Goal: Information Seeking & Learning: Check status

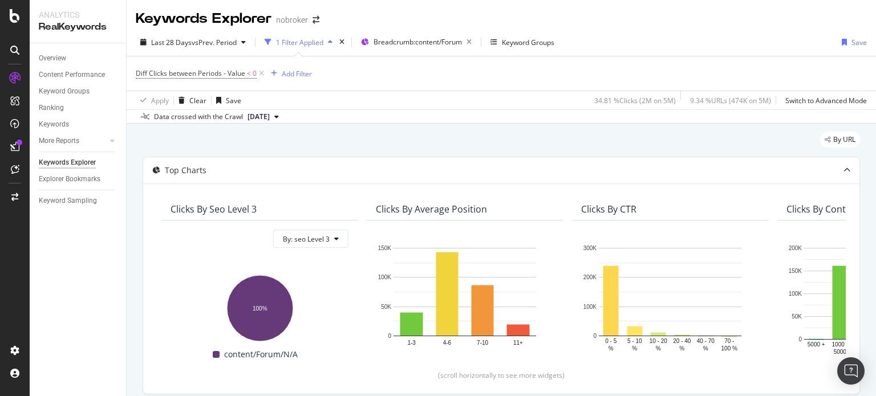
click at [261, 68] on icon at bounding box center [262, 73] width 10 height 11
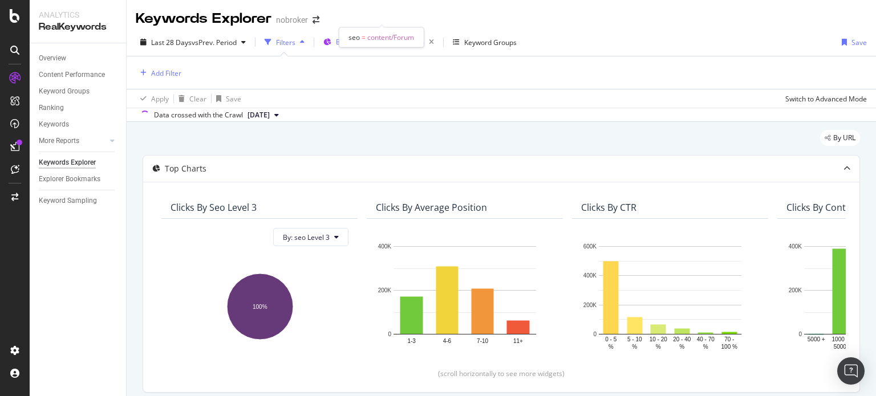
scroll to position [248, 0]
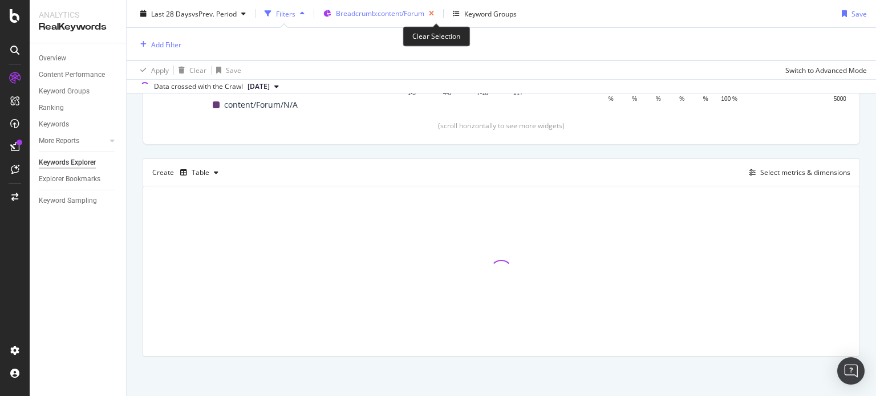
click at [437, 15] on icon "button" at bounding box center [431, 14] width 14 height 16
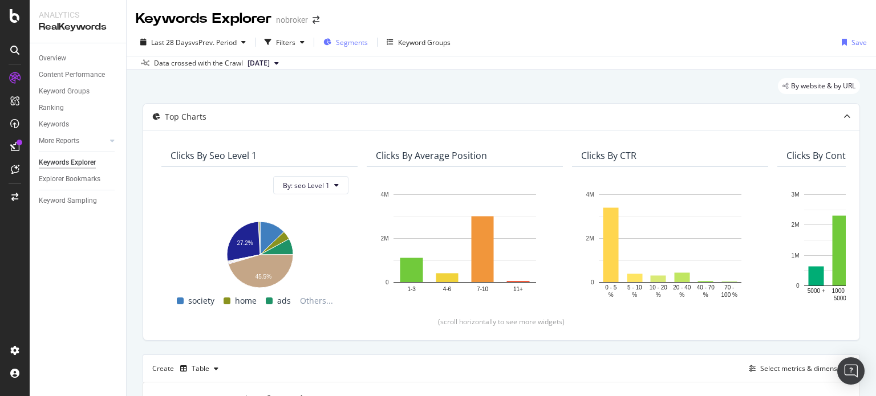
click at [336, 43] on div "Segments" at bounding box center [345, 42] width 44 height 17
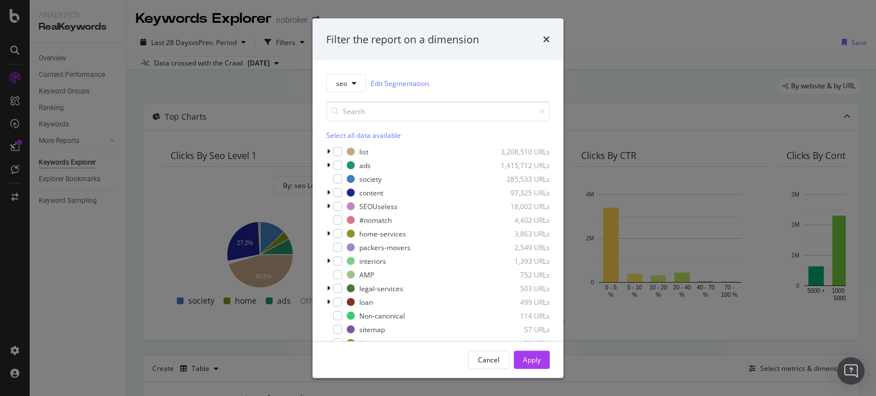
click at [326, 191] on div "seo Edit Segmentation Select all data available list 3,208,510 URLs ads 1,415,7…" at bounding box center [437, 200] width 251 height 280
click at [327, 192] on icon "modal" at bounding box center [328, 192] width 3 height 7
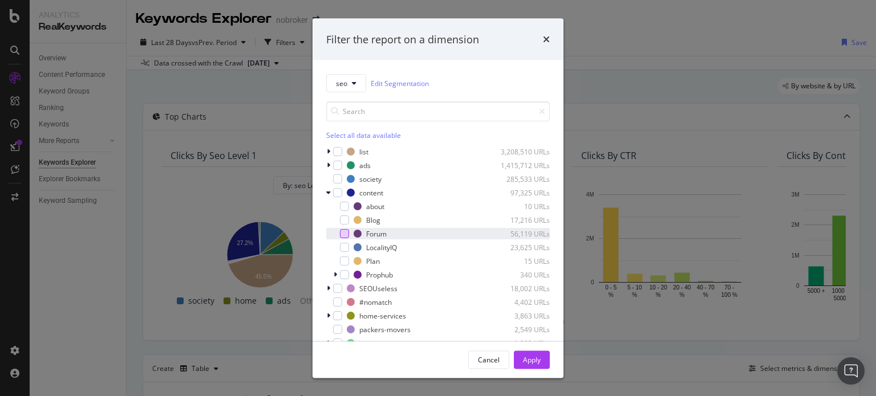
click at [343, 232] on div "modal" at bounding box center [344, 233] width 9 height 9
click at [537, 360] on div "Apply" at bounding box center [532, 360] width 18 height 10
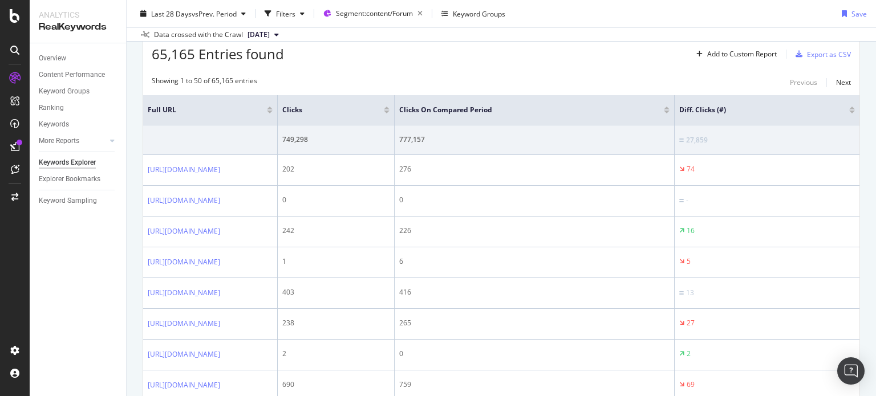
click at [875, 303] on div "Keywords Explorer nobroker Last 28 Days vs Prev. Period Filters Segment: conten…" at bounding box center [501, 198] width 749 height 396
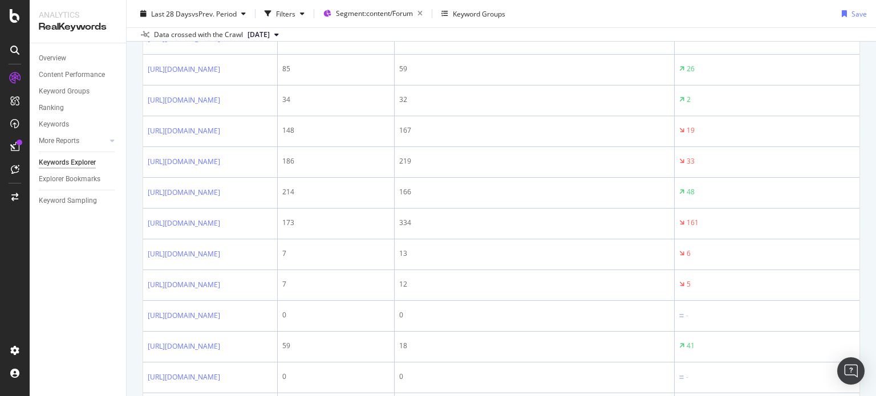
click at [875, 303] on div "Keywords Explorer nobroker Last 28 Days vs Prev. Period Filters Segment: conten…" at bounding box center [501, 198] width 749 height 396
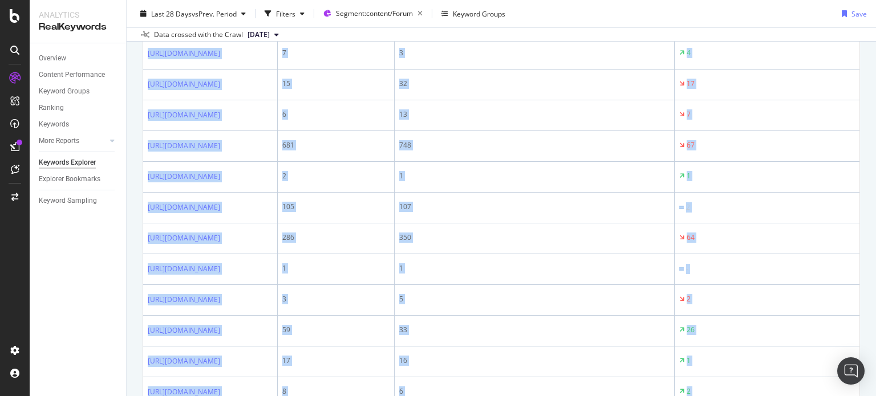
click at [875, 303] on div "Keywords Explorer nobroker Last 28 Days vs Prev. Period Filters Segment: conten…" at bounding box center [501, 198] width 749 height 396
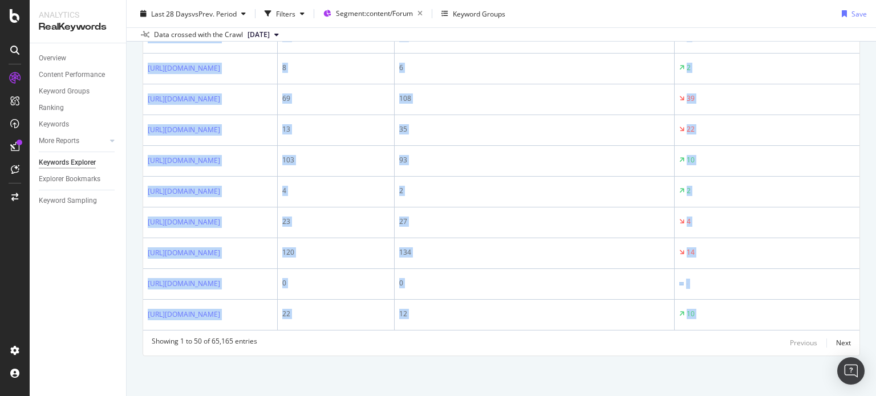
click at [875, 303] on div "Keywords Explorer nobroker Last 28 Days vs Prev. Period Filters Segment: conten…" at bounding box center [501, 198] width 749 height 396
click at [875, 205] on div "Keywords Explorer nobroker Last 28 Days vs Prev. Period Filters Segment: conten…" at bounding box center [501, 198] width 749 height 396
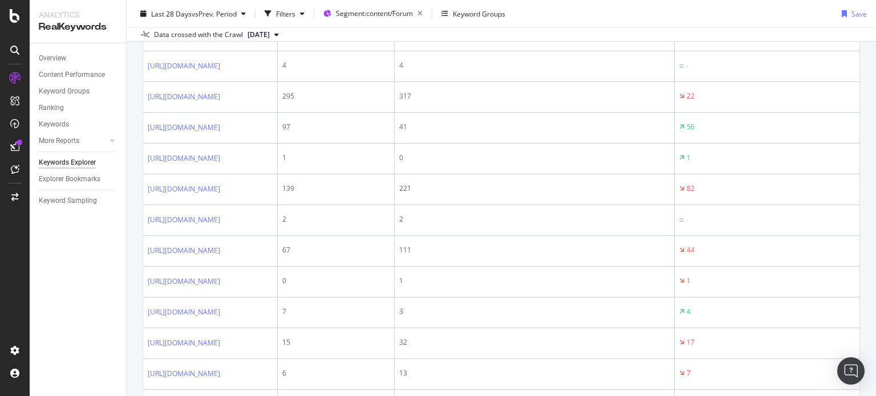
scroll to position [1012, 0]
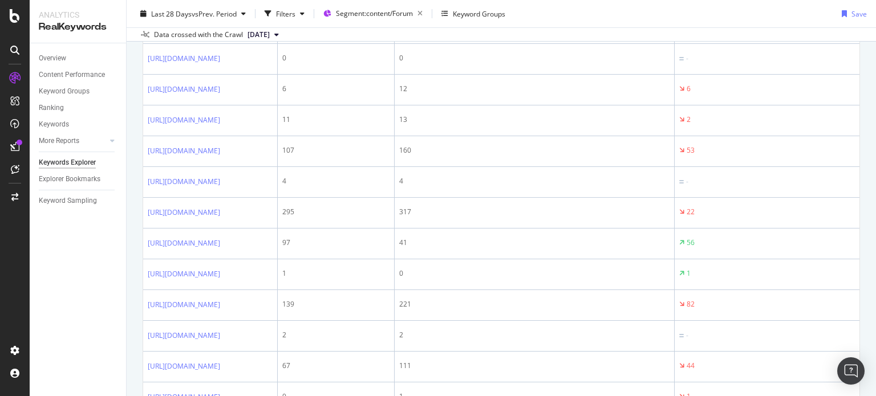
drag, startPoint x: 875, startPoint y: 205, endPoint x: 874, endPoint y: 113, distance: 91.8
click at [874, 113] on div "Keywords Explorer nobroker Last 28 Days vs Prev. Period Filters Segment: conten…" at bounding box center [501, 198] width 749 height 396
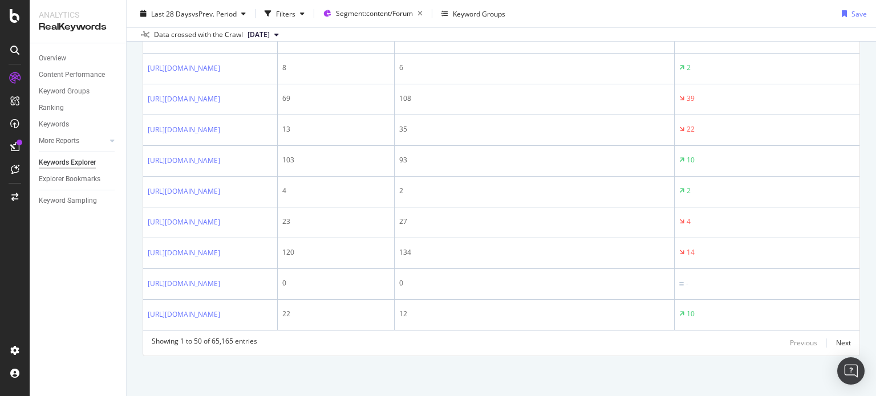
scroll to position [2350, 0]
